Goal: Information Seeking & Learning: Check status

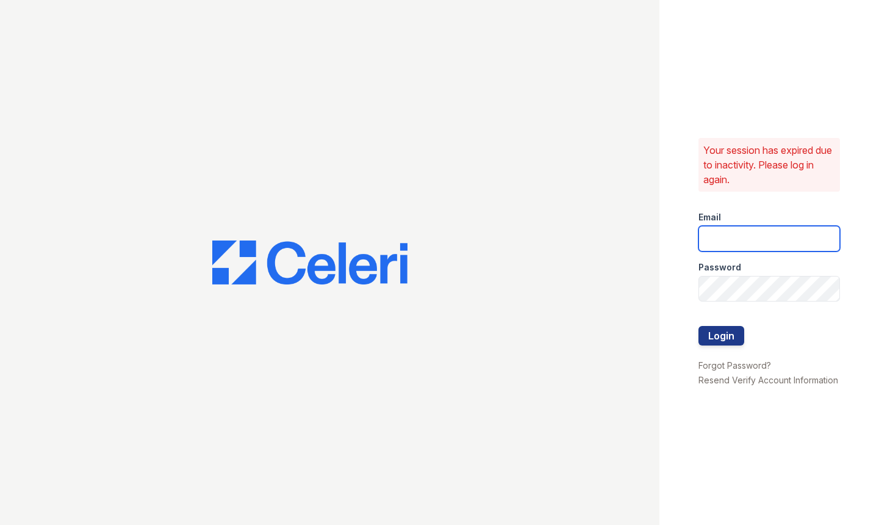
click at [745, 248] on input "email" at bounding box center [769, 239] width 142 height 26
type input "[EMAIL_ADDRESS][DOMAIN_NAME]"
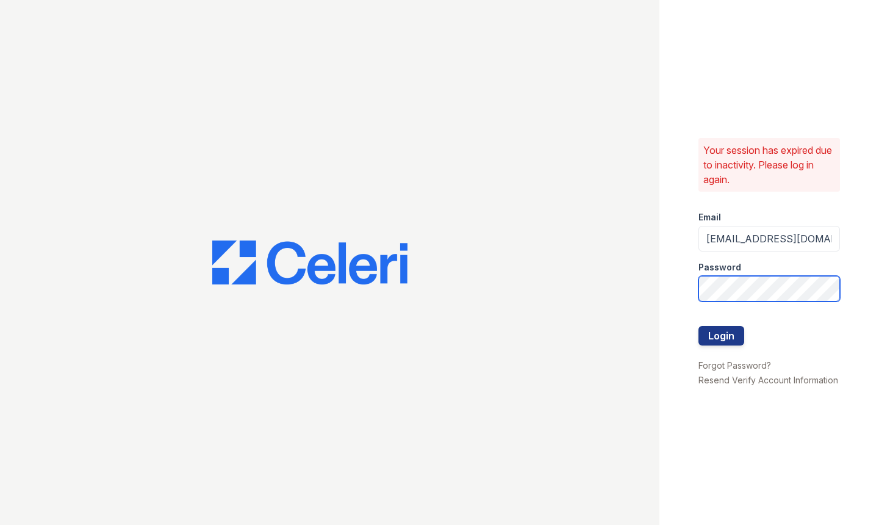
click at [698, 326] on button "Login" at bounding box center [721, 336] width 46 height 20
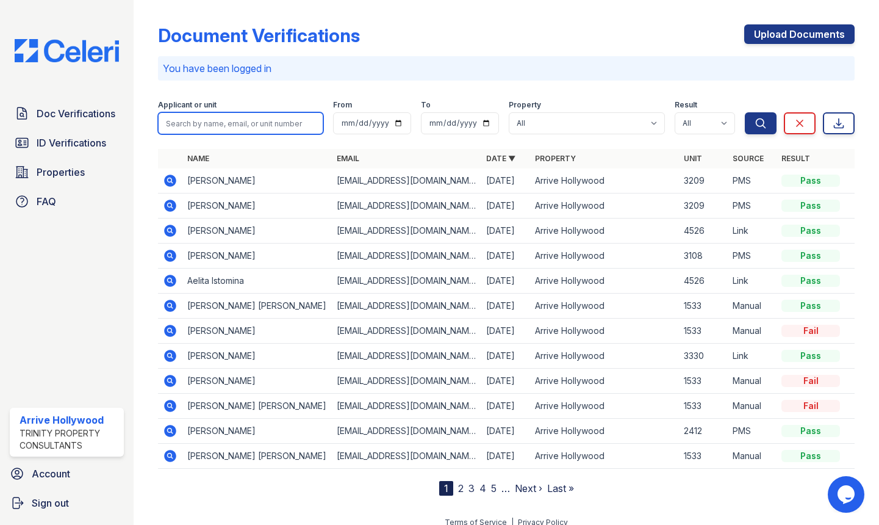
click at [244, 125] on input "search" at bounding box center [240, 123] width 165 height 22
type input "margarita"
click at [745, 112] on button "Search" at bounding box center [761, 123] width 32 height 22
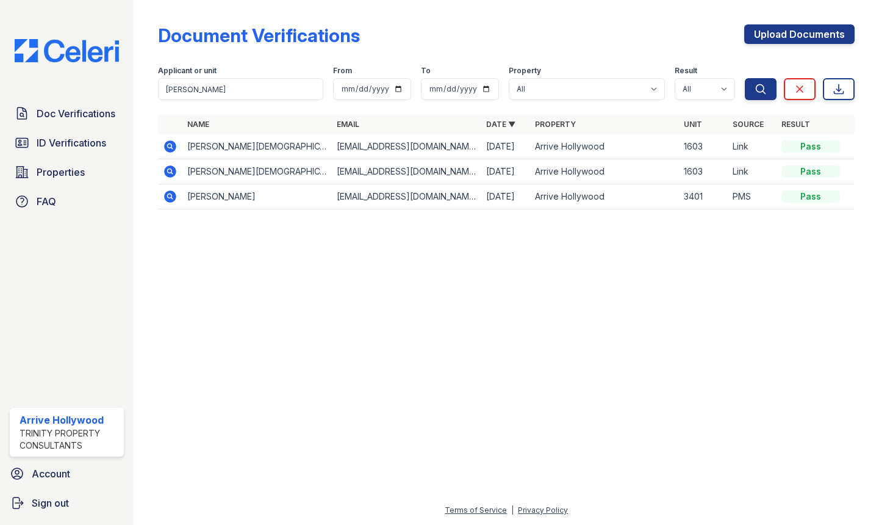
drag, startPoint x: 171, startPoint y: 198, endPoint x: 171, endPoint y: 219, distance: 21.4
click at [171, 198] on icon at bounding box center [170, 196] width 15 height 15
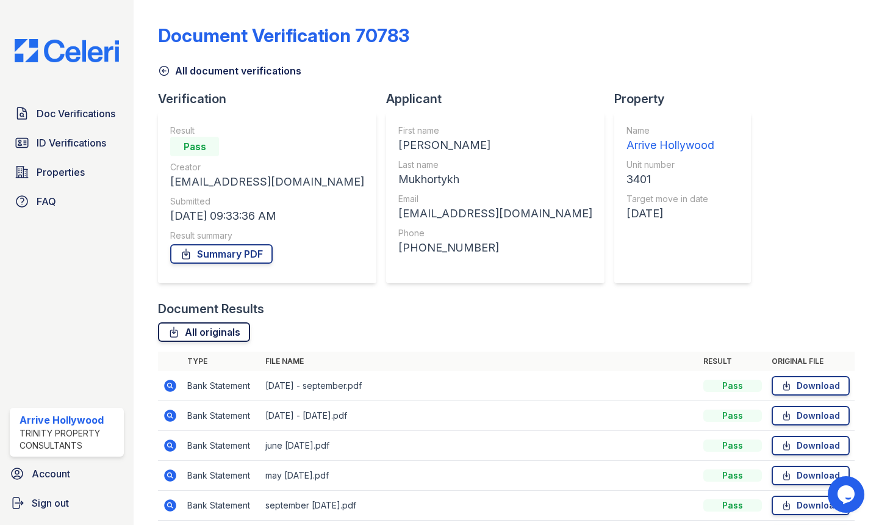
click at [220, 333] on link "All originals" at bounding box center [204, 332] width 92 height 20
click at [77, 145] on span "ID Verifications" at bounding box center [72, 142] width 70 height 15
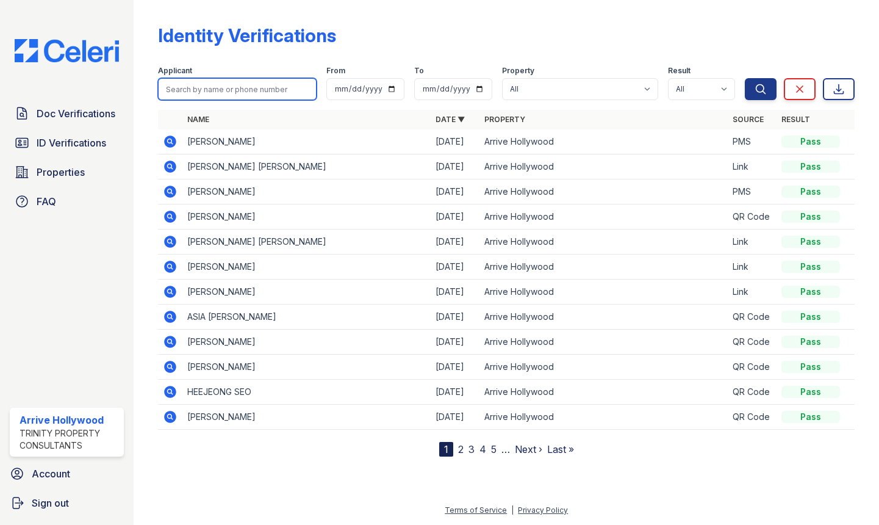
click at [250, 86] on input "search" at bounding box center [237, 89] width 159 height 22
type input "margarita"
click at [745, 78] on button "Search" at bounding box center [761, 89] width 32 height 22
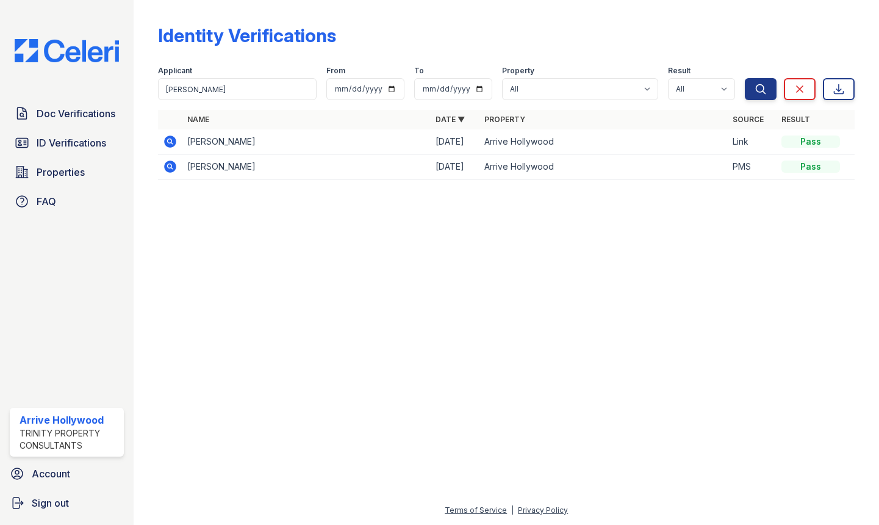
click at [169, 165] on icon at bounding box center [169, 165] width 3 height 3
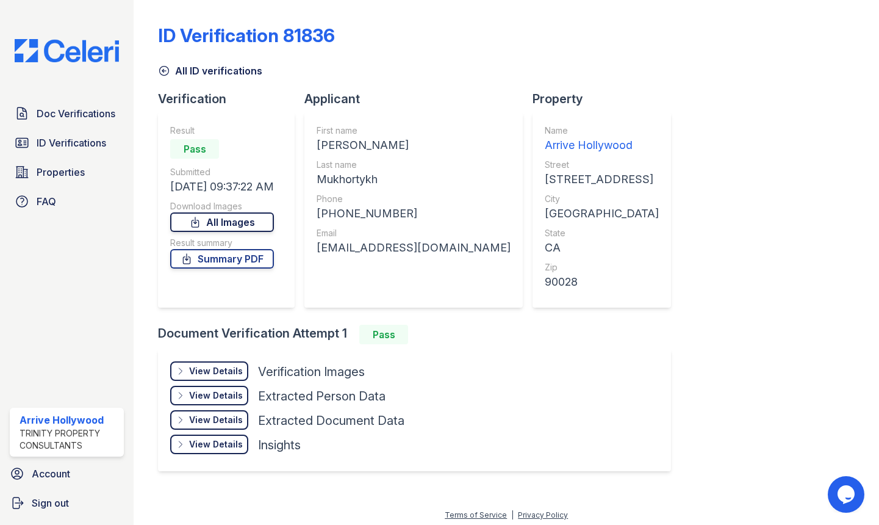
click at [238, 226] on link "All Images" at bounding box center [222, 222] width 104 height 20
